Goal: Task Accomplishment & Management: Complete application form

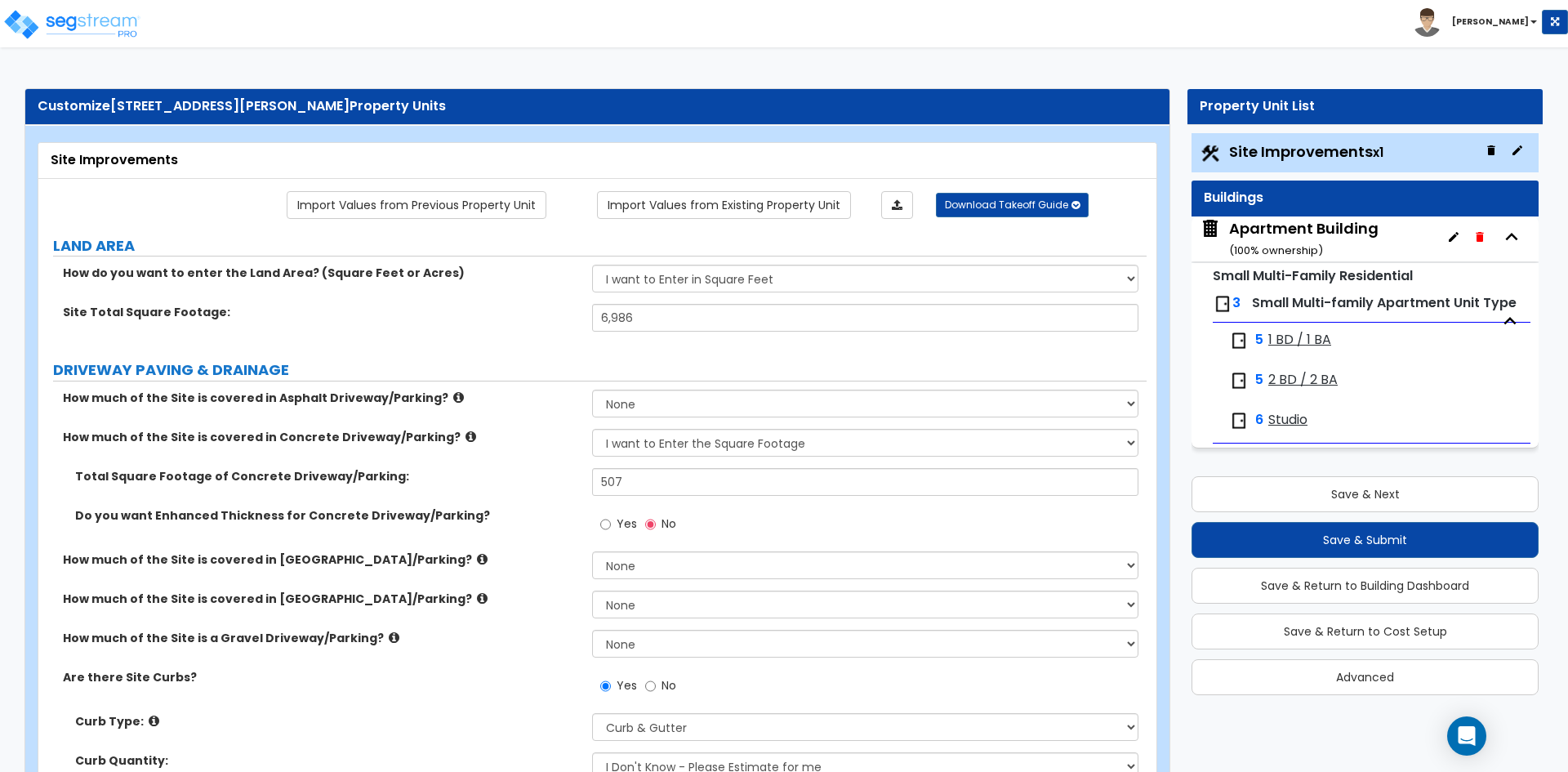
select select "2"
select select "1"
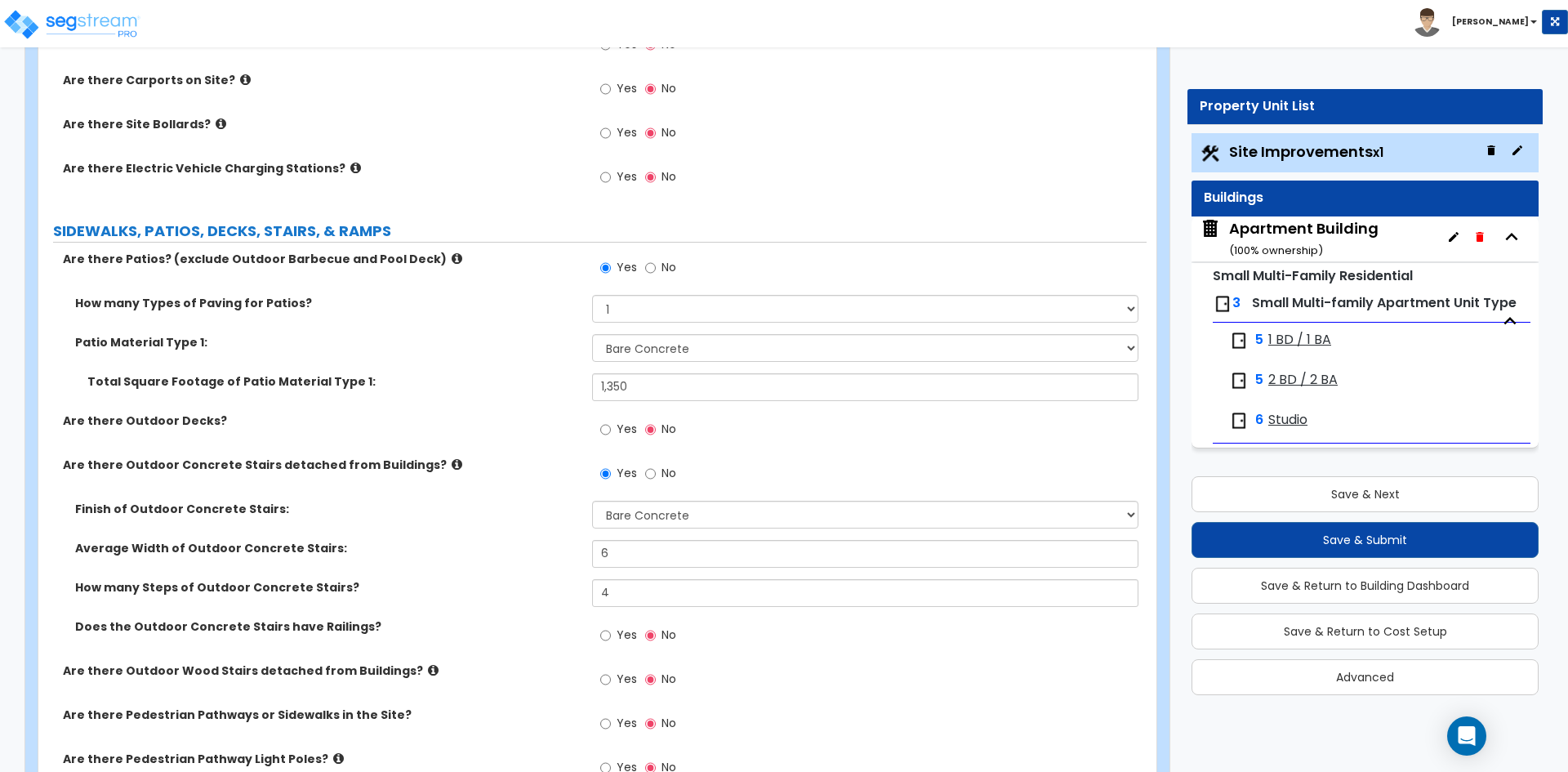
scroll to position [4, 0]
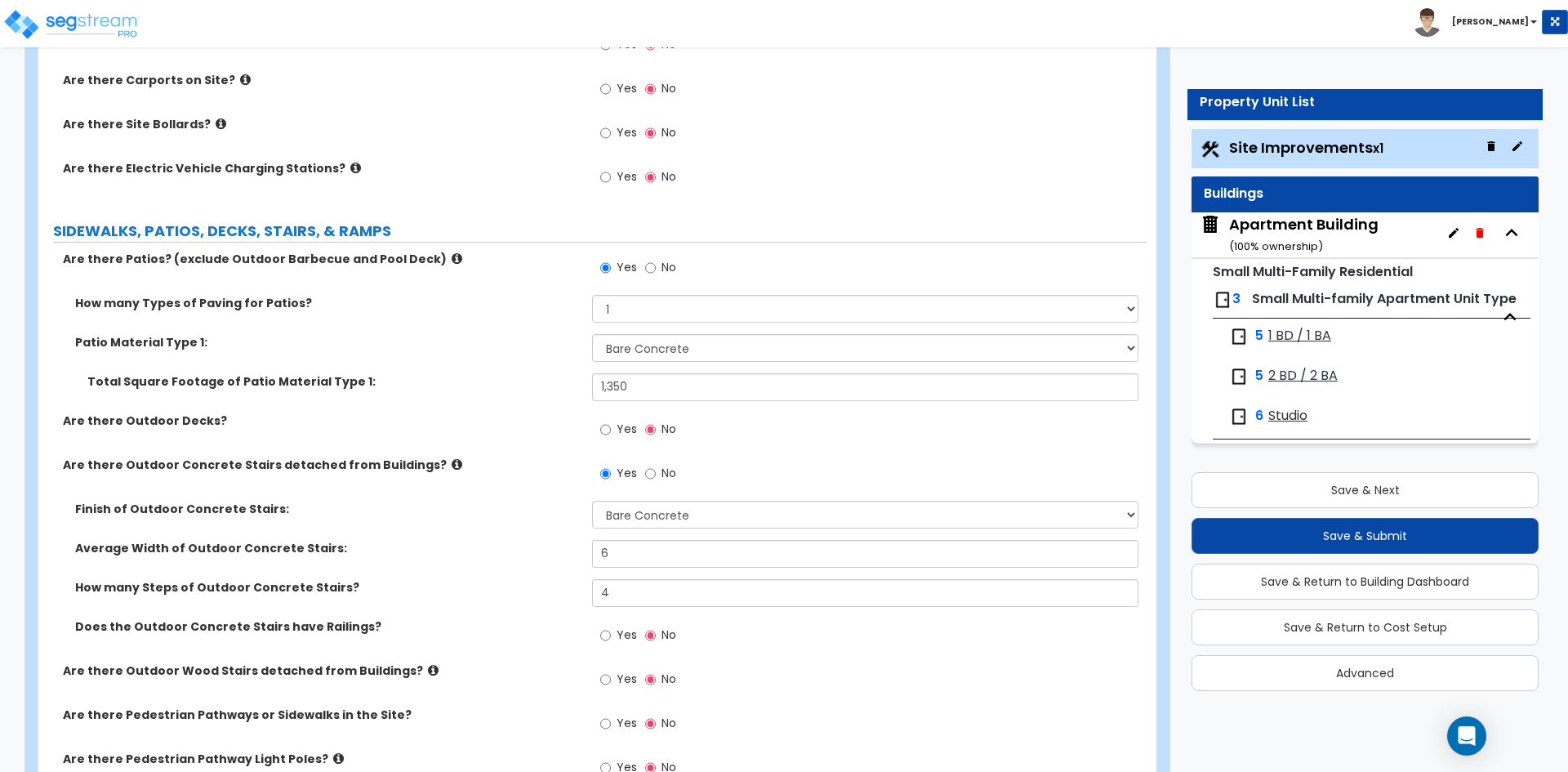
click at [476, 337] on label "Patio Material Type 1:" at bounding box center [328, 342] width 505 height 16
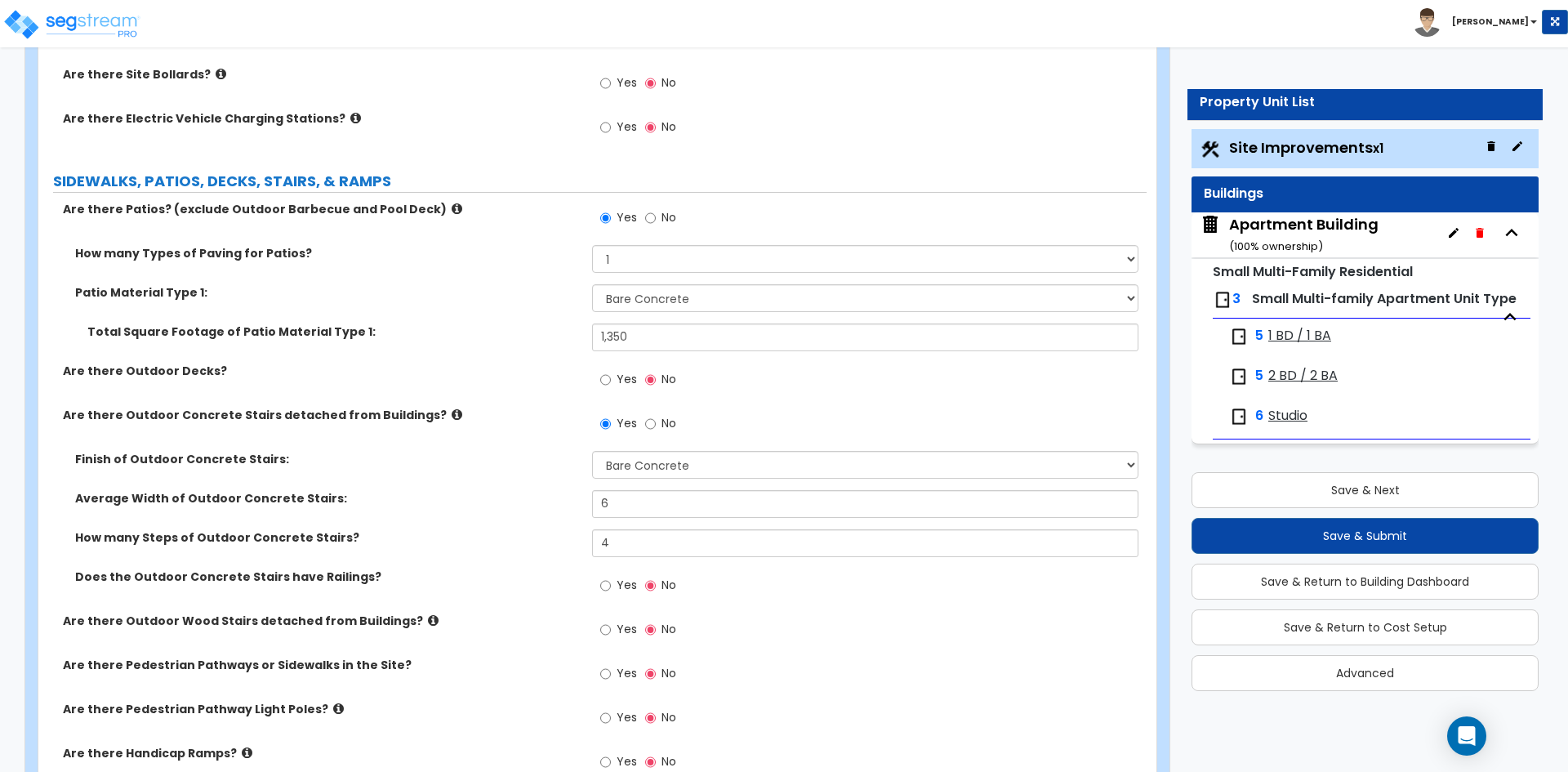
scroll to position [1062, 0]
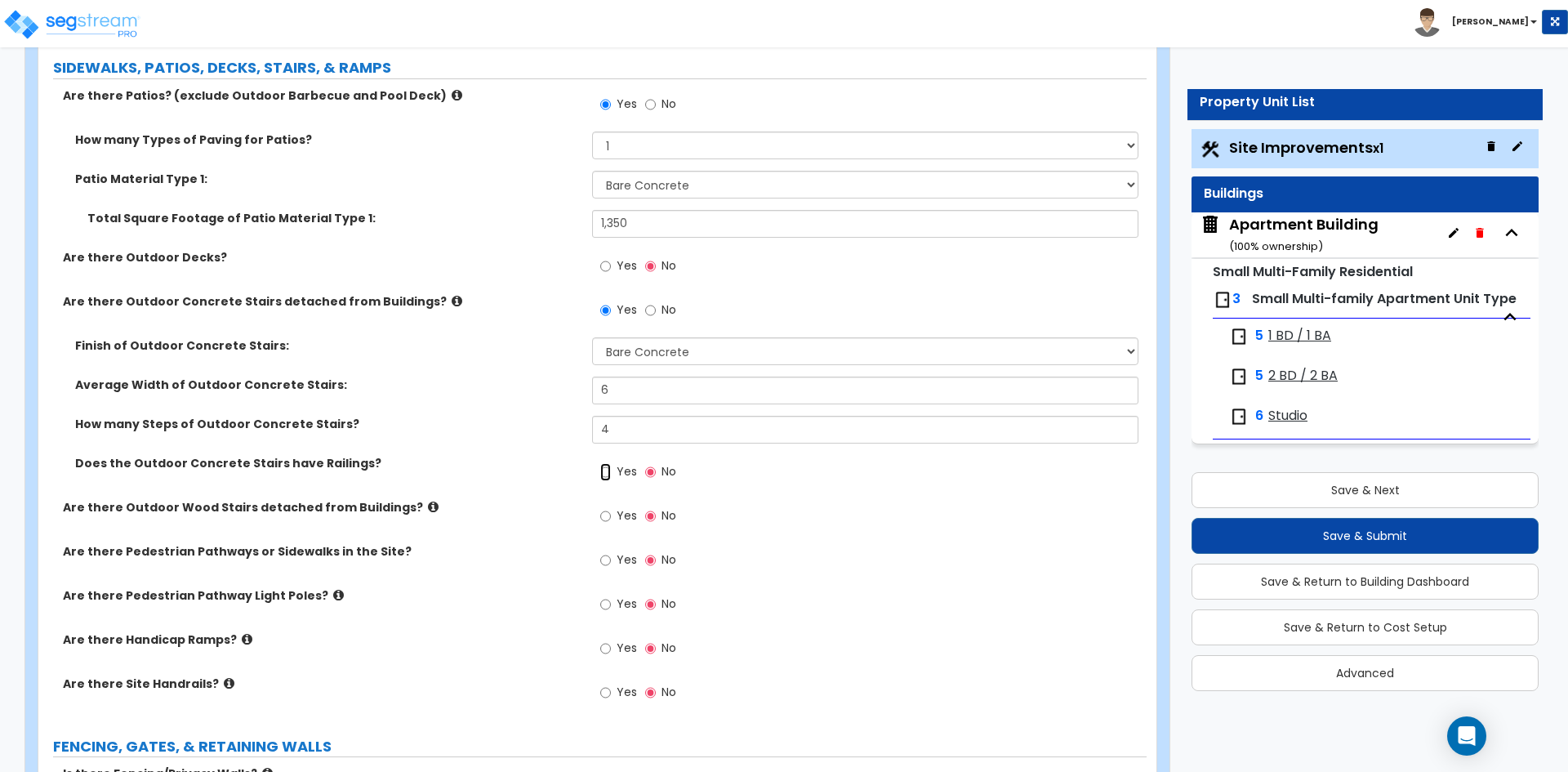
click at [609, 470] on input "Yes" at bounding box center [605, 472] width 10 height 18
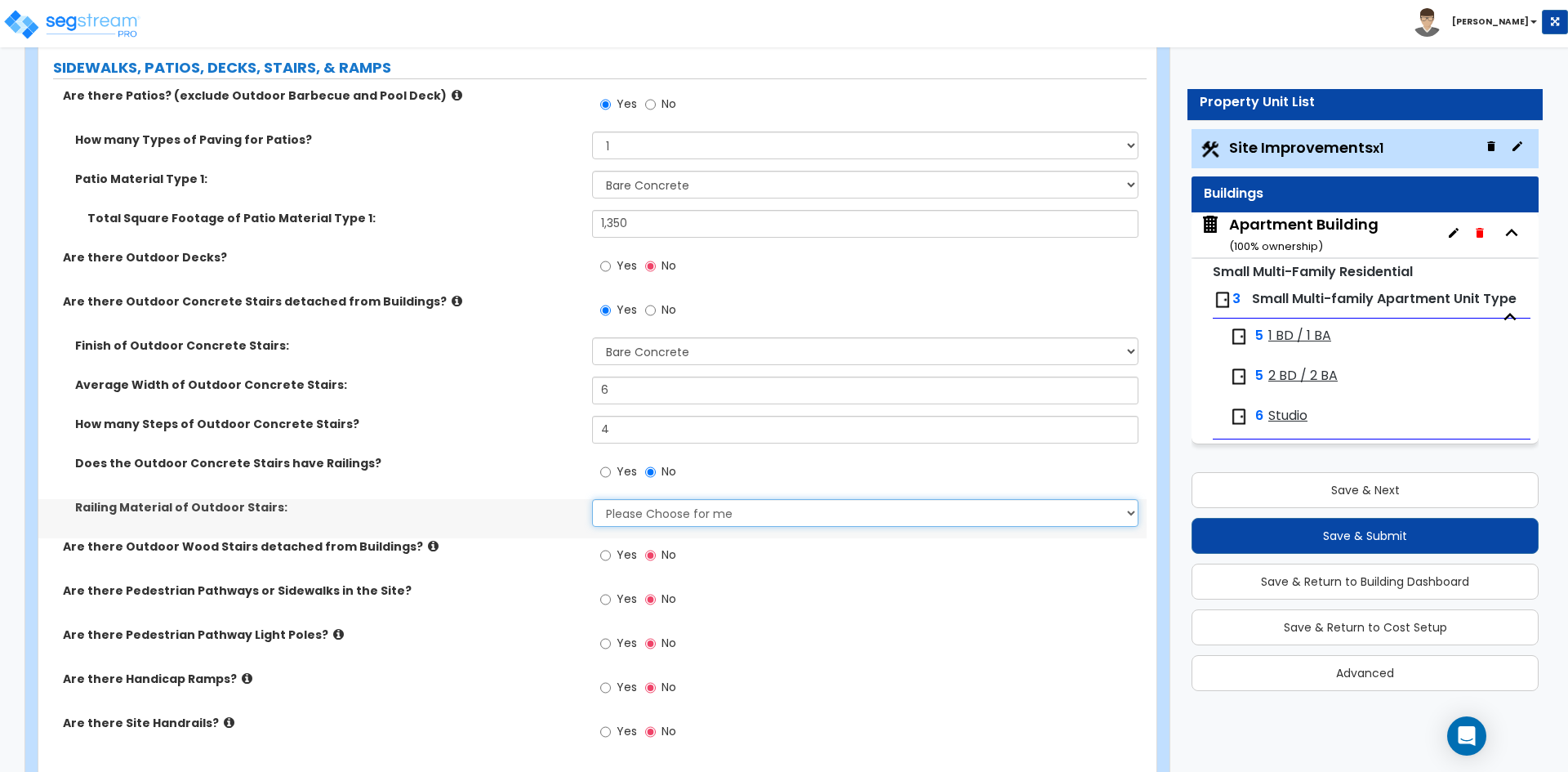
click at [629, 514] on select "Please Choose for me Steel Aluminum Wood" at bounding box center [865, 512] width 545 height 27
select select "1"
click at [592, 499] on select "Please Choose for me Steel Aluminum Wood" at bounding box center [865, 512] width 545 height 27
